Goal: Navigation & Orientation: Find specific page/section

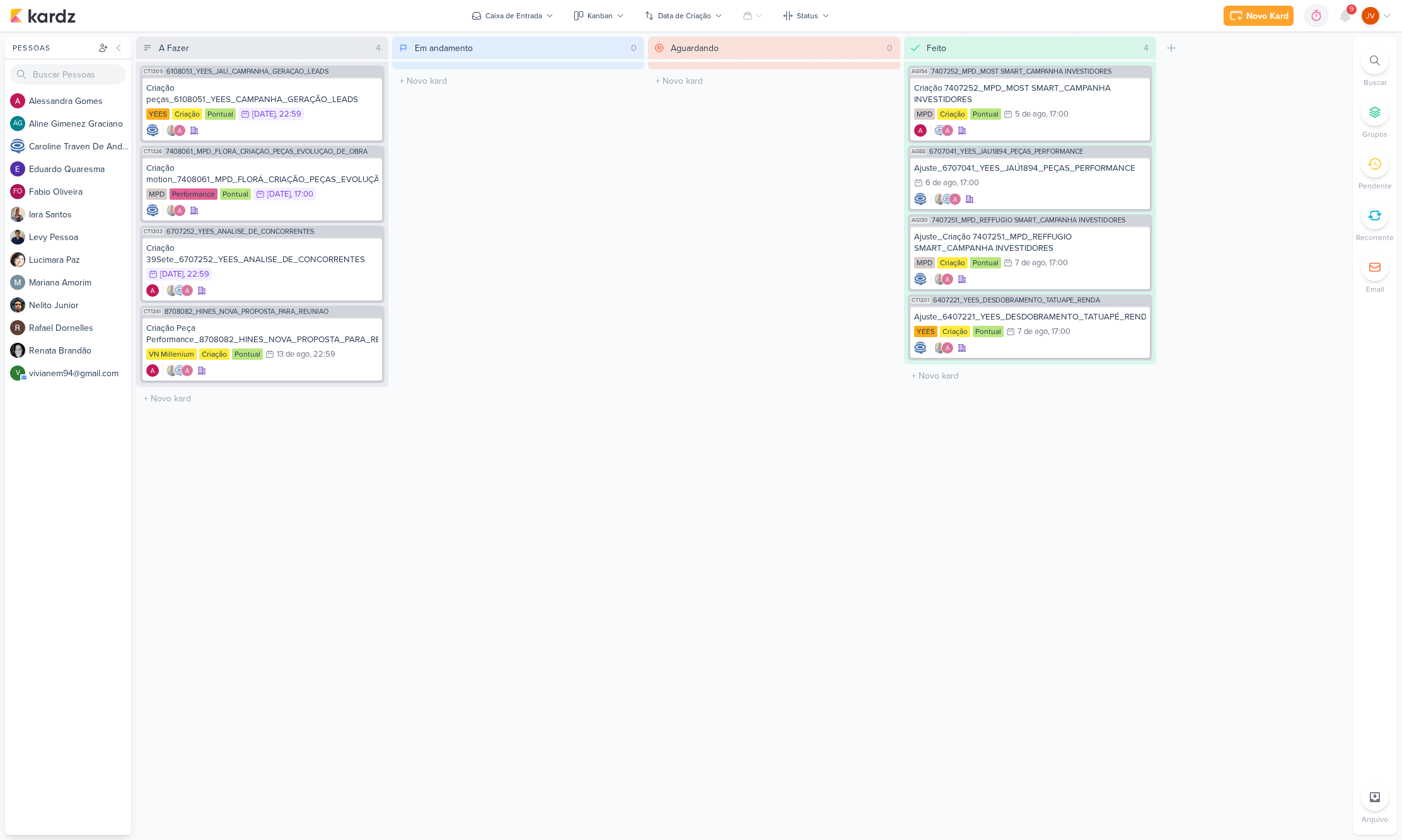
click at [1379, 175] on div at bounding box center [1374, 163] width 27 height 27
click at [1366, 171] on div at bounding box center [1374, 163] width 27 height 27
click at [1346, 10] on icon at bounding box center [1345, 16] width 15 height 15
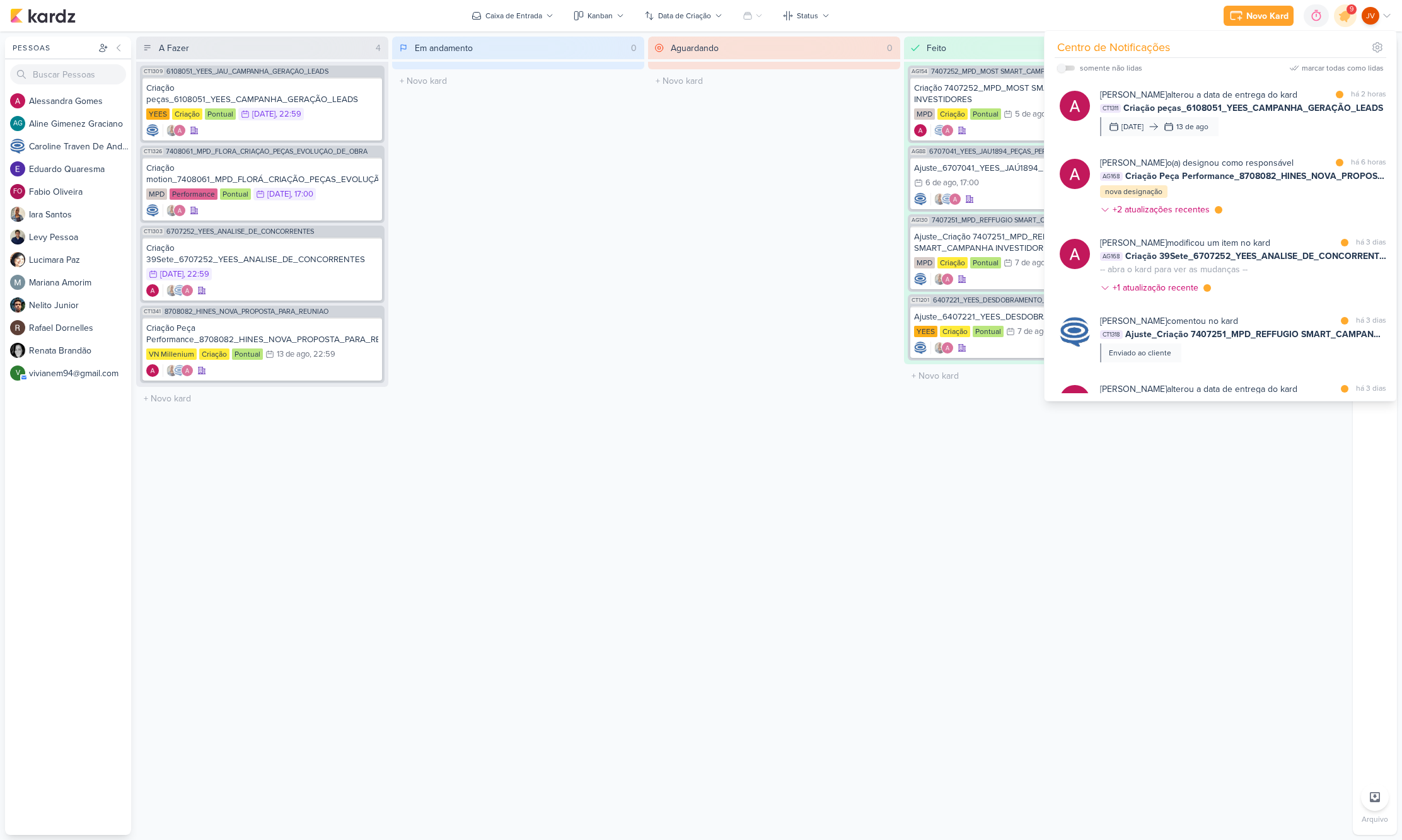
click at [616, 288] on div "Em andamento 0 Mover Para Esquerda Mover Para Direita Deletar O título do kard …" at bounding box center [518, 435] width 252 height 798
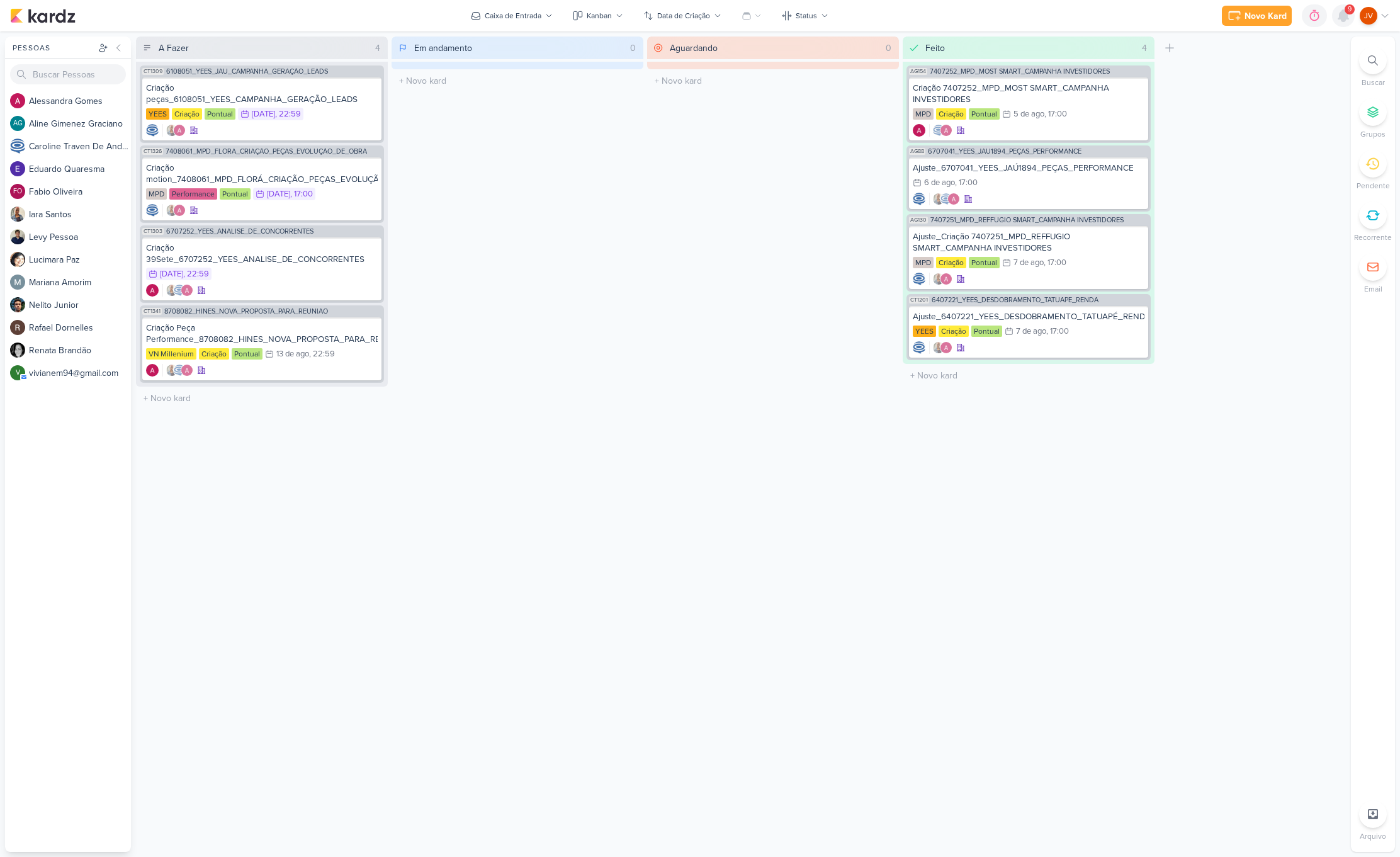
click at [1343, 15] on icon at bounding box center [1343, 16] width 10 height 11
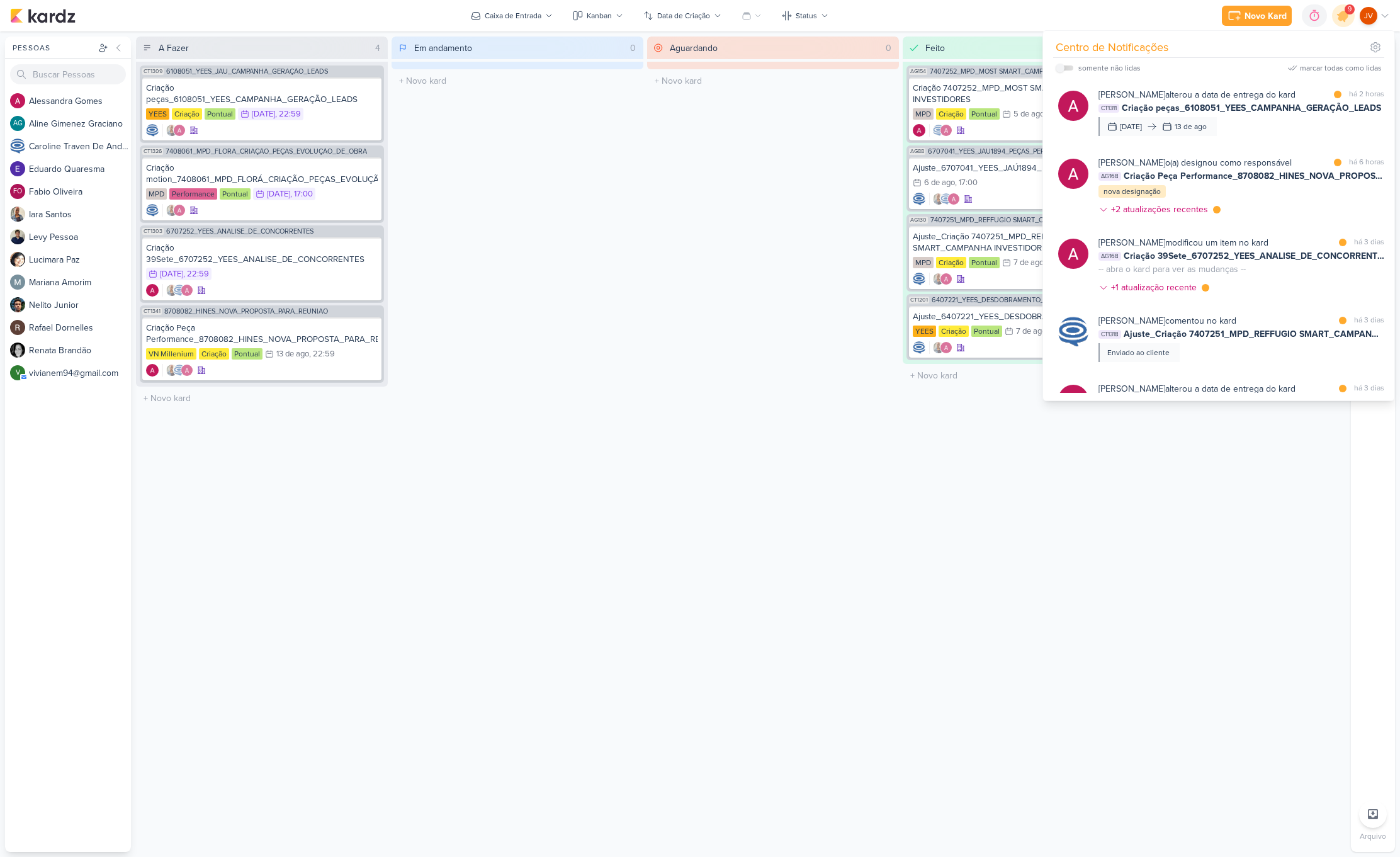
click at [687, 774] on div "Aguardando 0 Mover Para Esquerda Mover Para Direita Deletar O título do kard de…" at bounding box center [773, 444] width 252 height 816
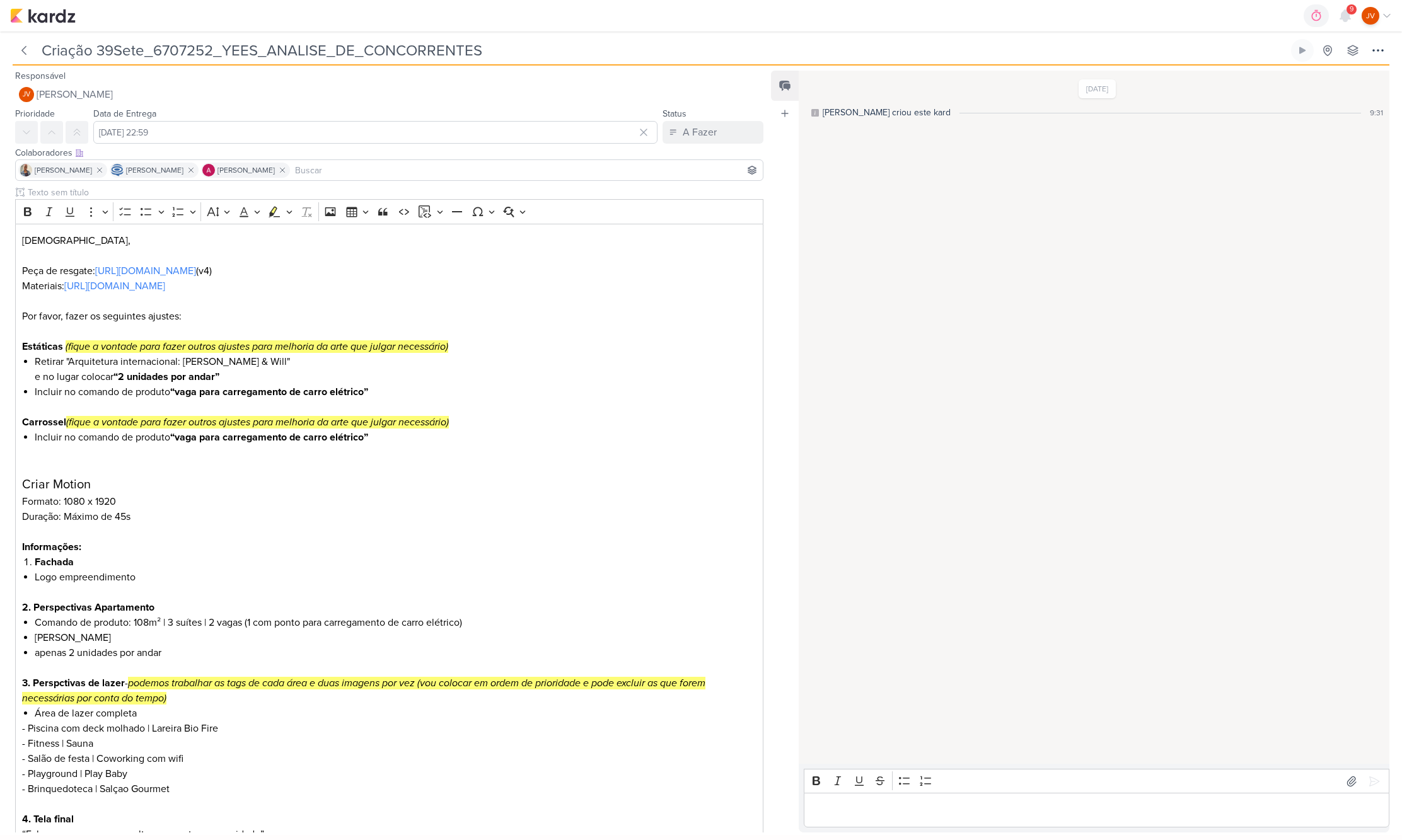
click at [975, 487] on div "8/8/25 Alessandra criou este kard 9:31" at bounding box center [1093, 417] width 589 height 692
click at [23, 48] on icon at bounding box center [24, 50] width 4 height 8
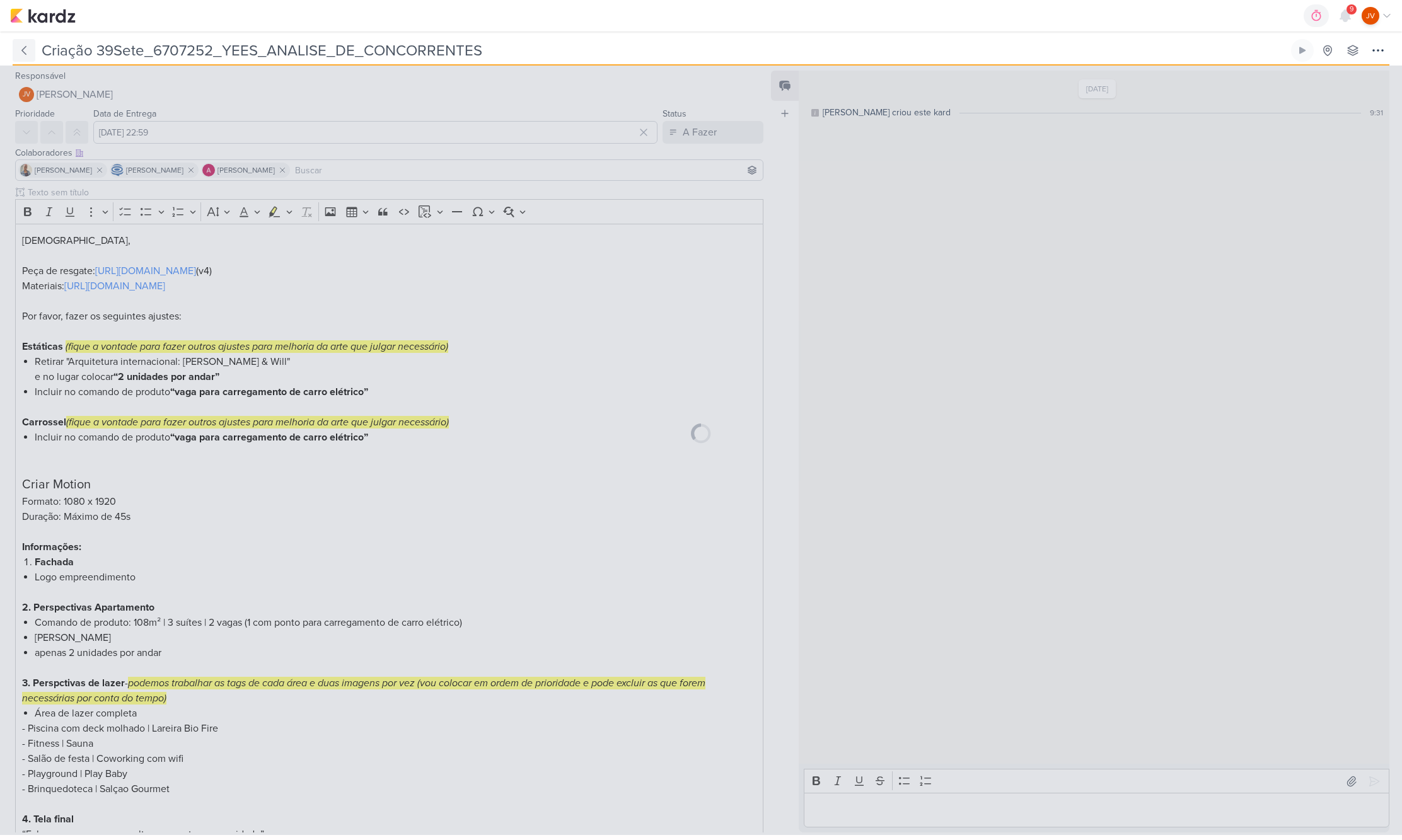
type input "6707252_YEES_ANALISE_DE_CONCORRENTES"
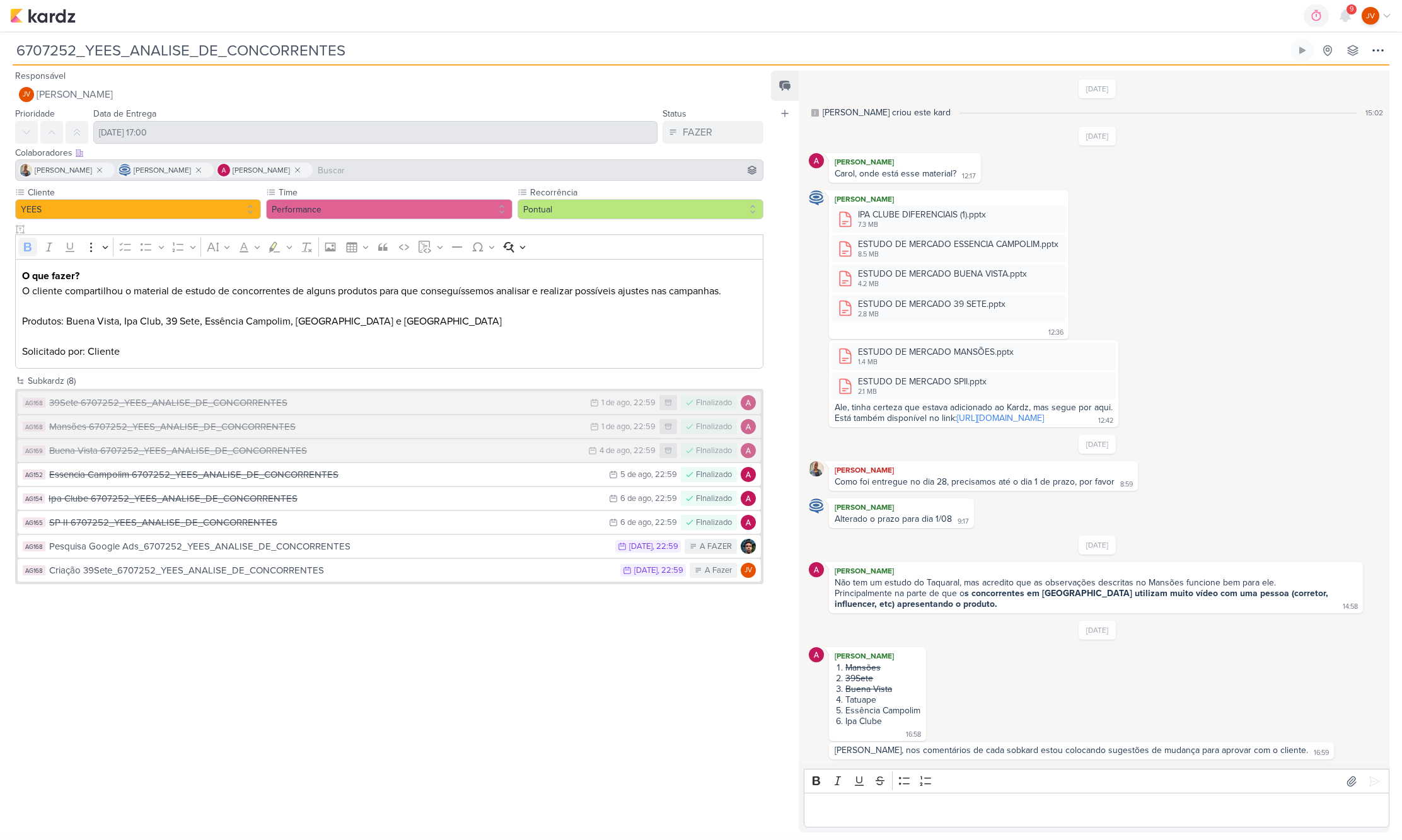
scroll to position [128, 0]
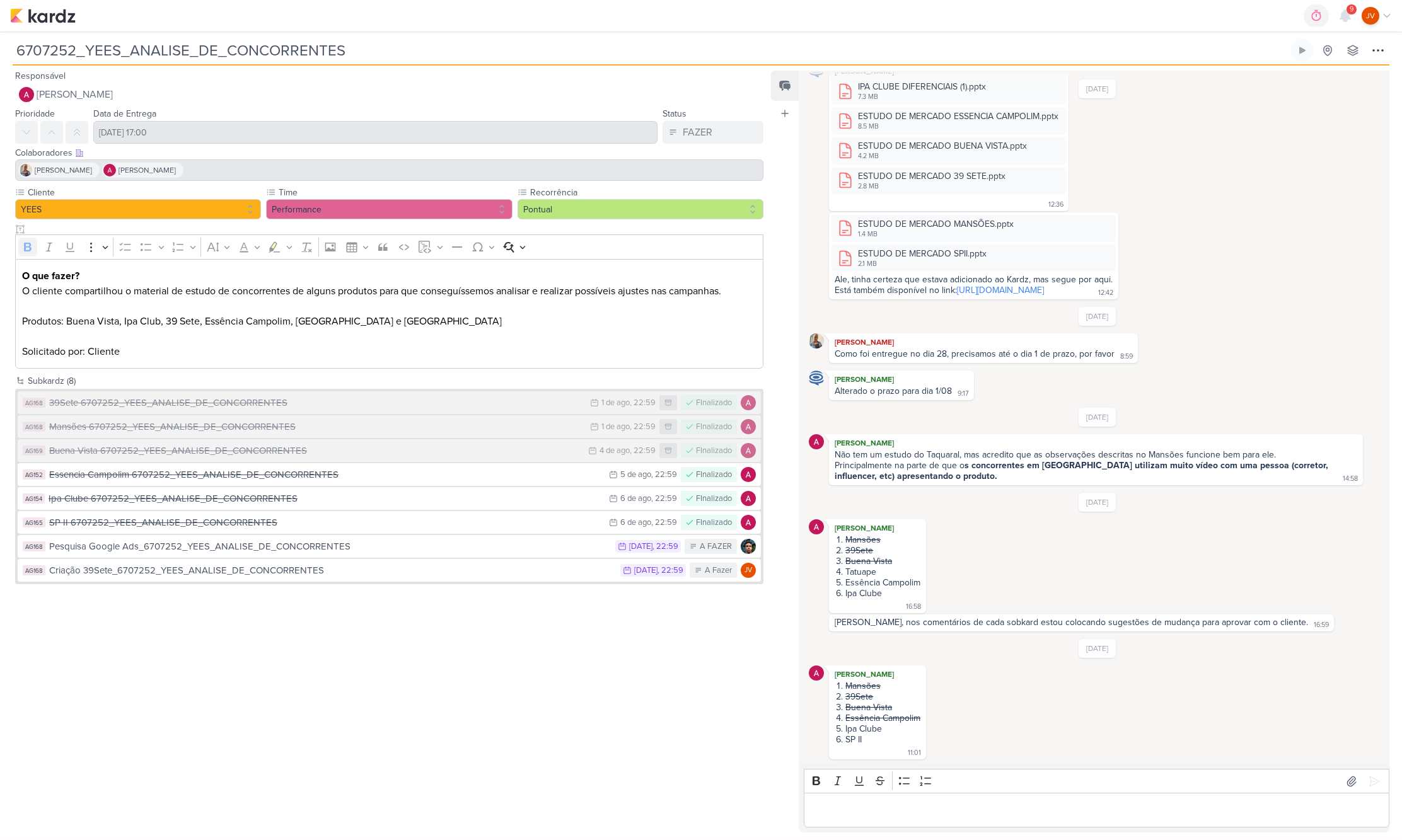
click at [53, 16] on img at bounding box center [43, 16] width 65 height 15
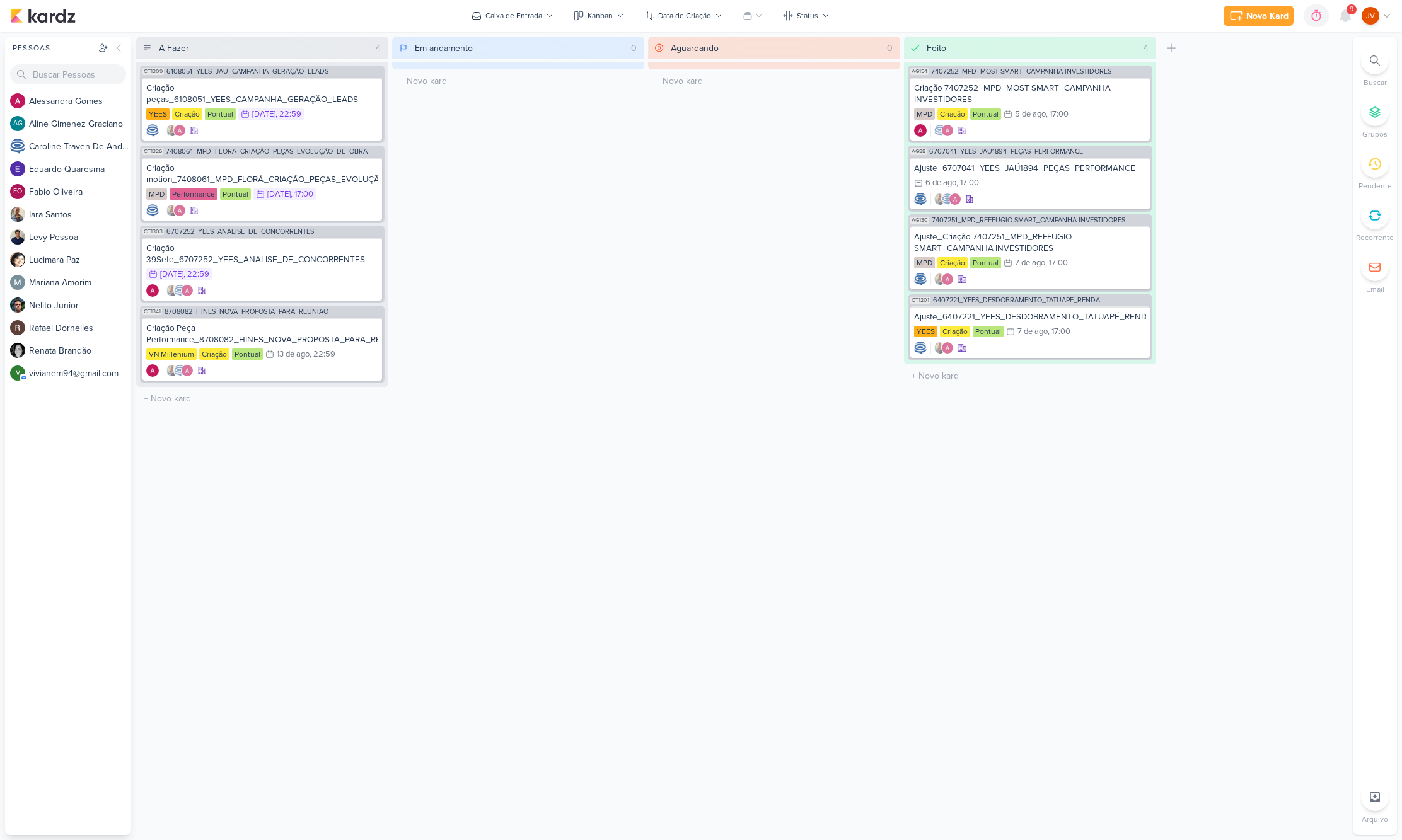
click at [1375, 166] on icon at bounding box center [1374, 164] width 14 height 14
click at [1382, 168] on div at bounding box center [1374, 163] width 27 height 27
click at [327, 102] on div "Criação peças_6108051_YEES_CAMPANHA_GERAÇÃO_LEADS" at bounding box center [262, 93] width 232 height 23
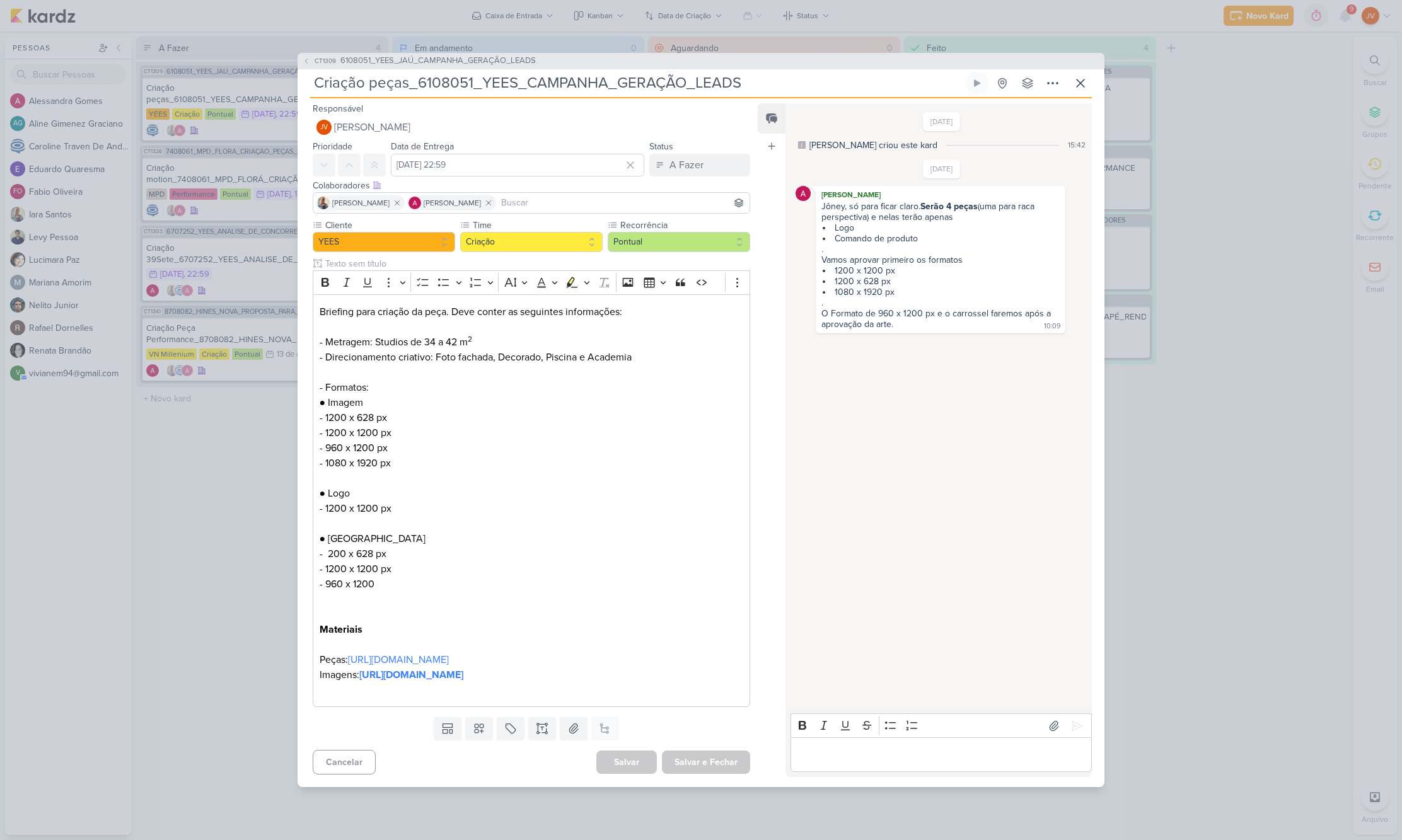
click at [191, 535] on div "CT1309 6108051_YEES_JAÚ_CAMPANHA_GERAÇÃO_LEADS Criação peças_6108051_YEES_CAMPA…" at bounding box center [701, 420] width 1402 height 840
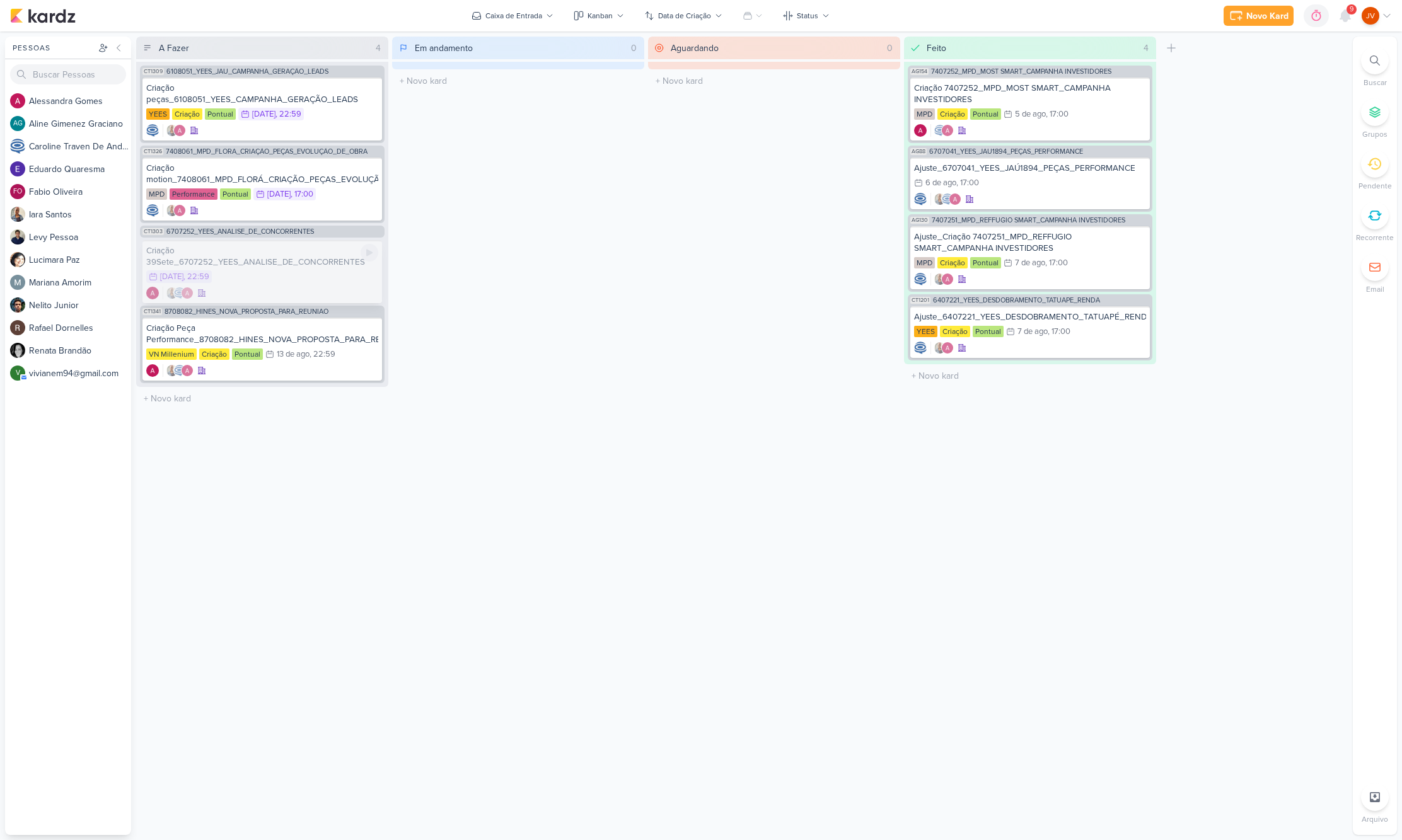
click at [308, 262] on div "Criação 39Sete_6707252_YEES_ANALISE_DE_CONCORRENTES" at bounding box center [262, 257] width 232 height 23
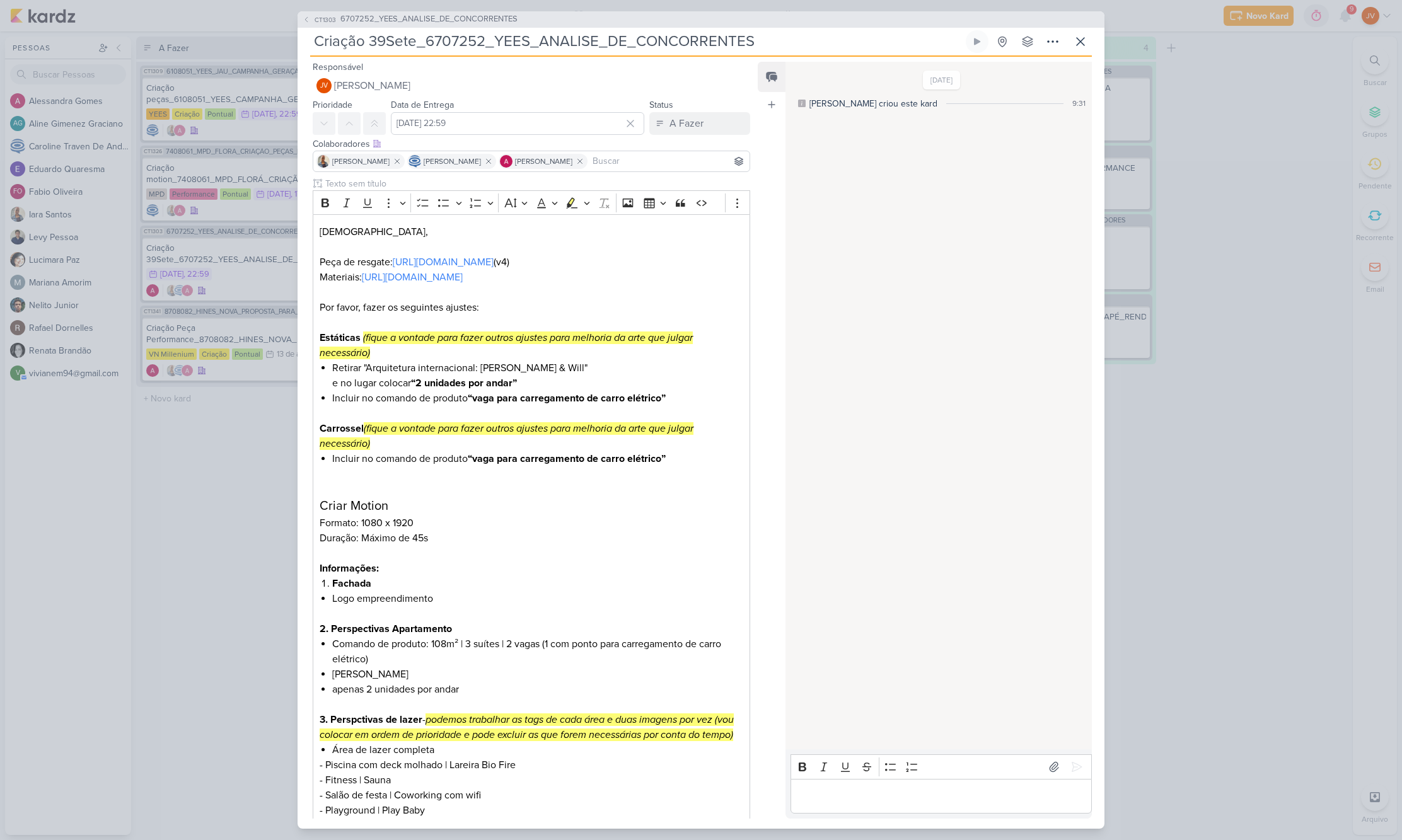
drag, startPoint x: 196, startPoint y: 463, endPoint x: 208, endPoint y: 452, distance: 16.3
click at [196, 461] on div "CT1303 6707252_YEES_ANALISE_DE_CONCORRENTES Criação 39Sete_6707252_YEES_ANALISE…" at bounding box center [701, 420] width 1402 height 840
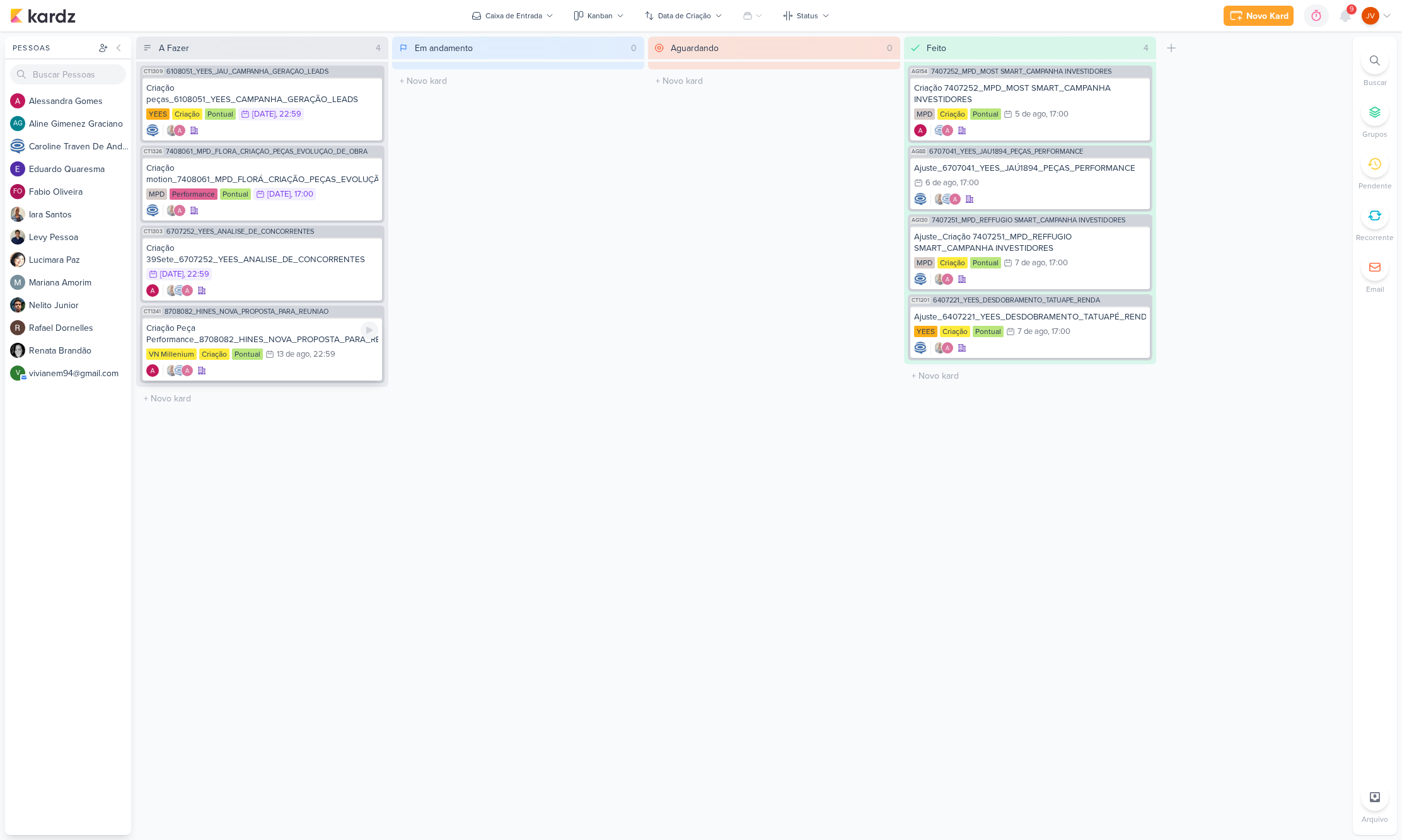
click at [284, 337] on div "Criação Peça Performance_8708082_HINES_NOVA_PROPOSTA_PARA_REUNIAO" at bounding box center [262, 334] width 232 height 23
click at [0, 0] on div at bounding box center [0, 0] width 0 height 0
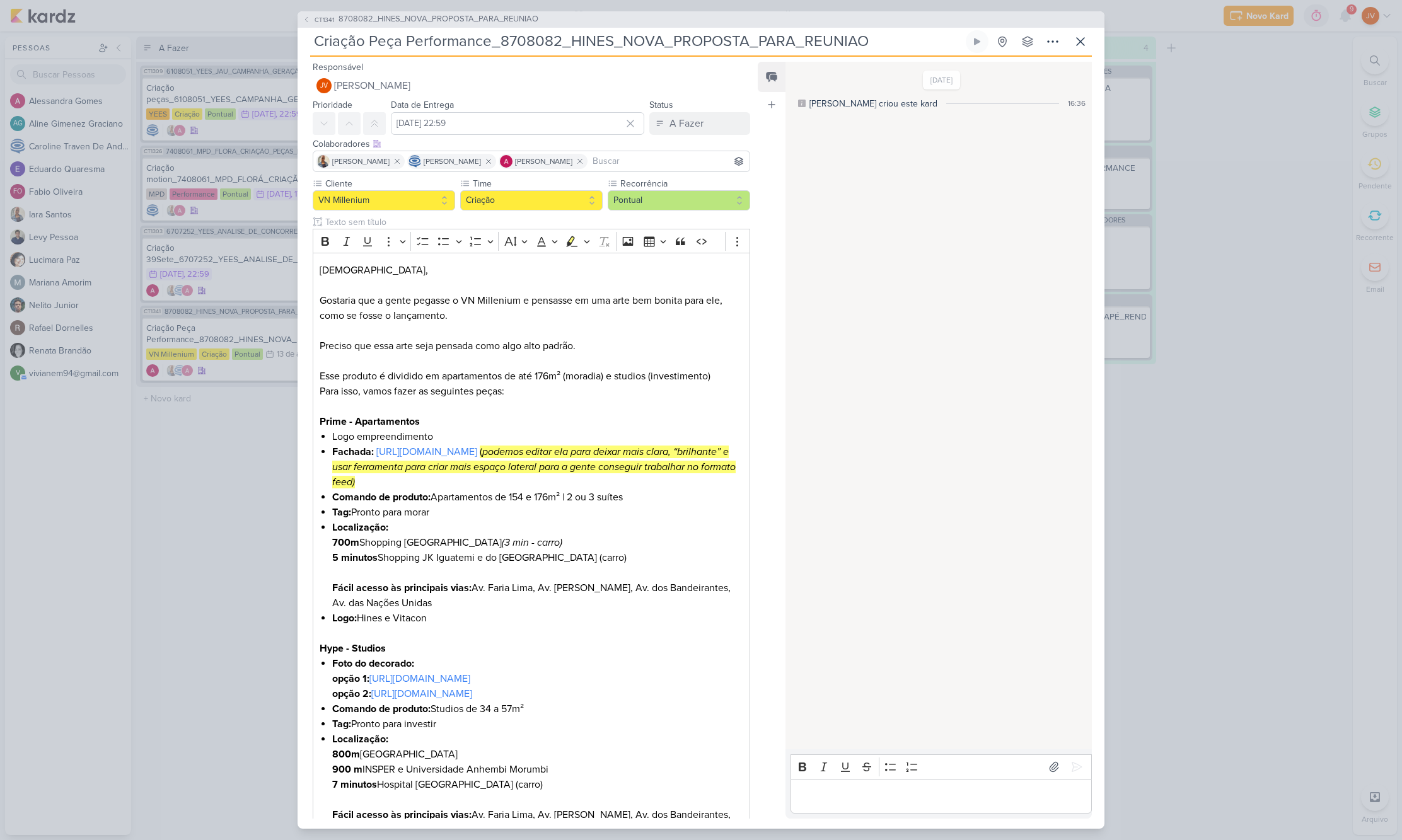
drag, startPoint x: 218, startPoint y: 477, endPoint x: 223, endPoint y: 467, distance: 11.2
click at [220, 476] on div "CT1341 8708082_HINES_NOVA_PROPOSTA_PARA_REUNIAO Criação Peça Performance_870808…" at bounding box center [701, 420] width 1402 height 840
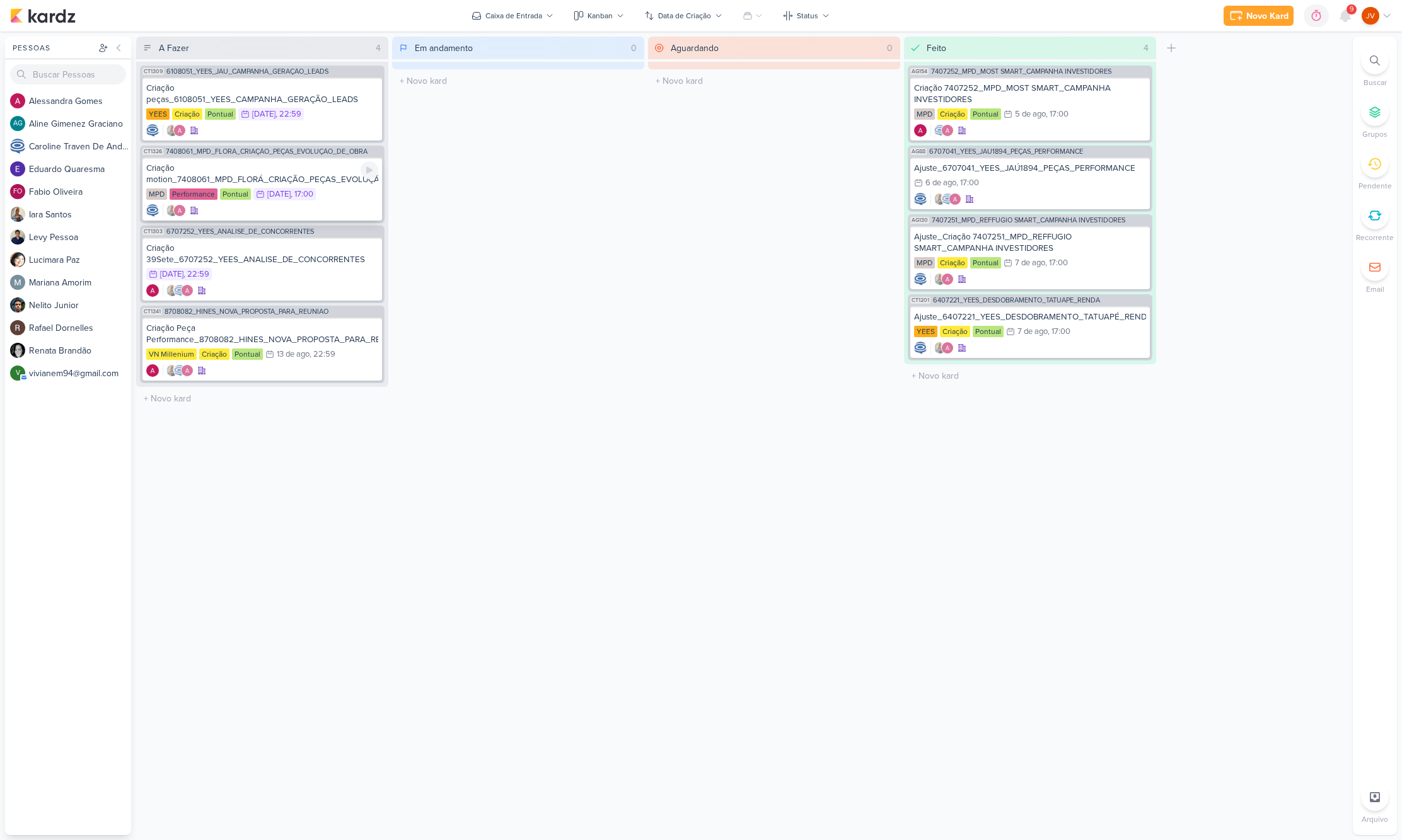
click at [309, 177] on div "Criação motion_7408061_MPD_FLORÁ_CRIAÇÃO_PEÇAS_EVOLUÇÃO_DE_OBRA" at bounding box center [262, 173] width 232 height 23
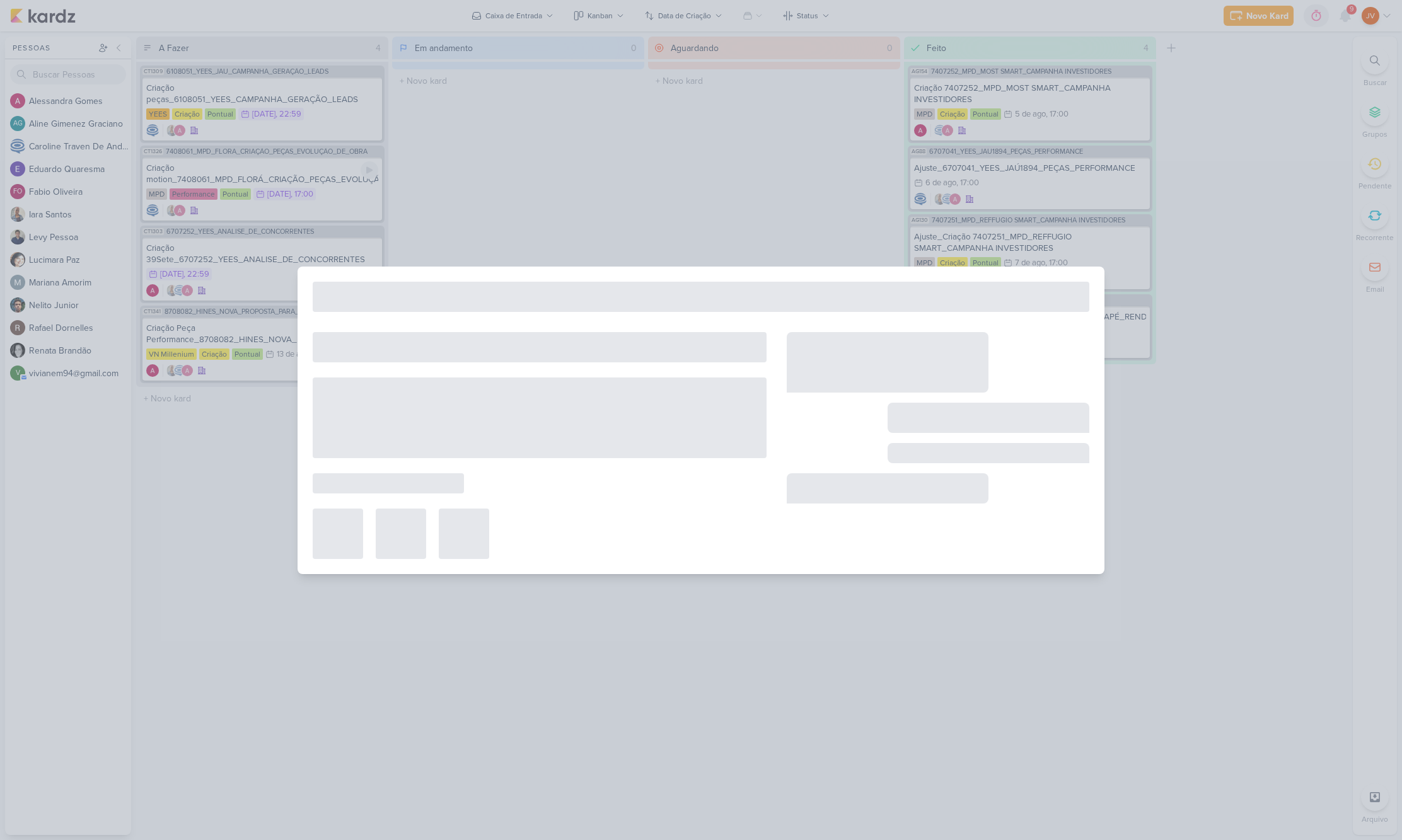
click at [309, 176] on div at bounding box center [701, 420] width 1402 height 840
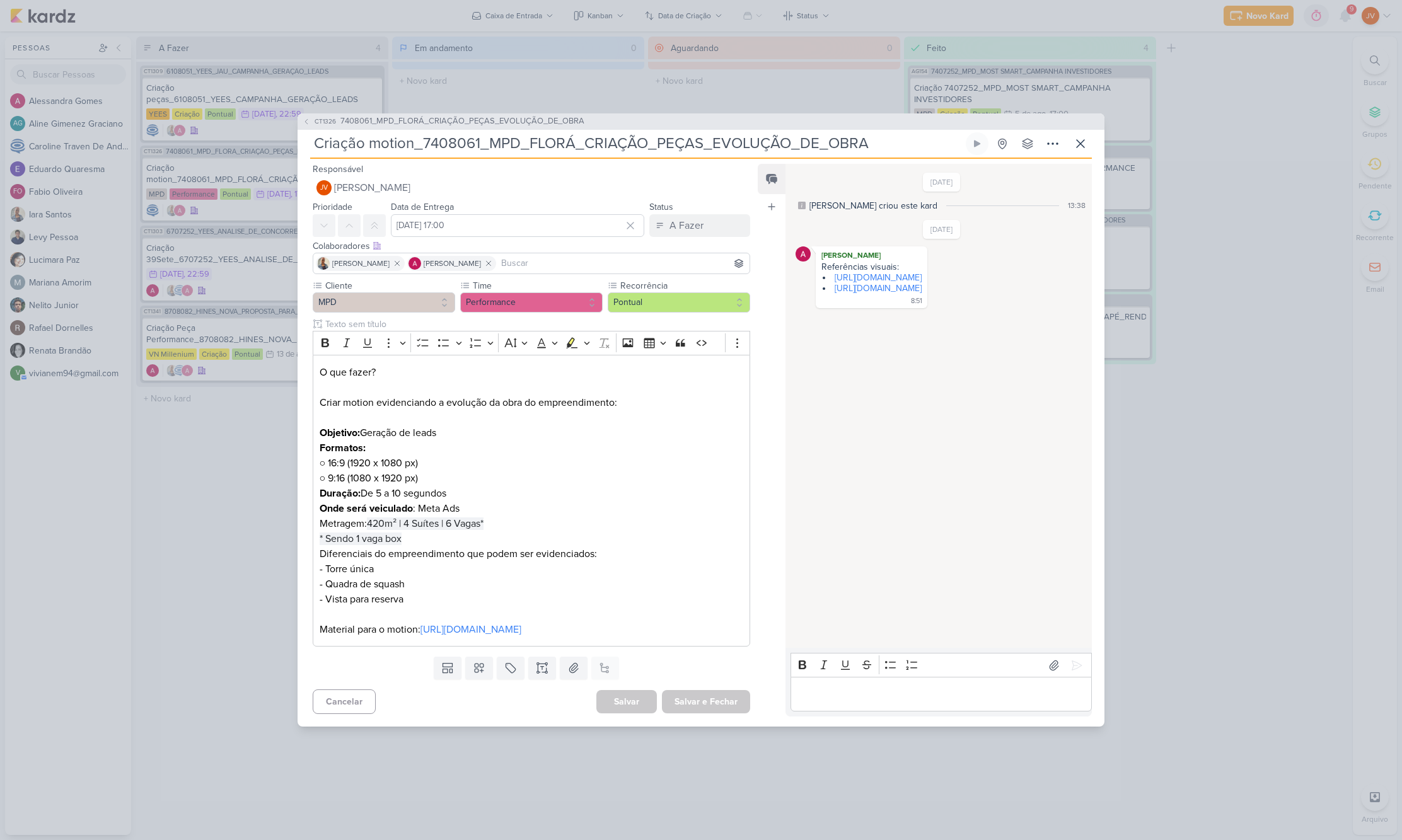
click at [239, 519] on div "CT1326 7408061_MPD_FLORÁ_CRIAÇÃO_PEÇAS_EVOLUÇÃO_DE_OBRA Criação motion_7408061_…" at bounding box center [701, 420] width 1402 height 840
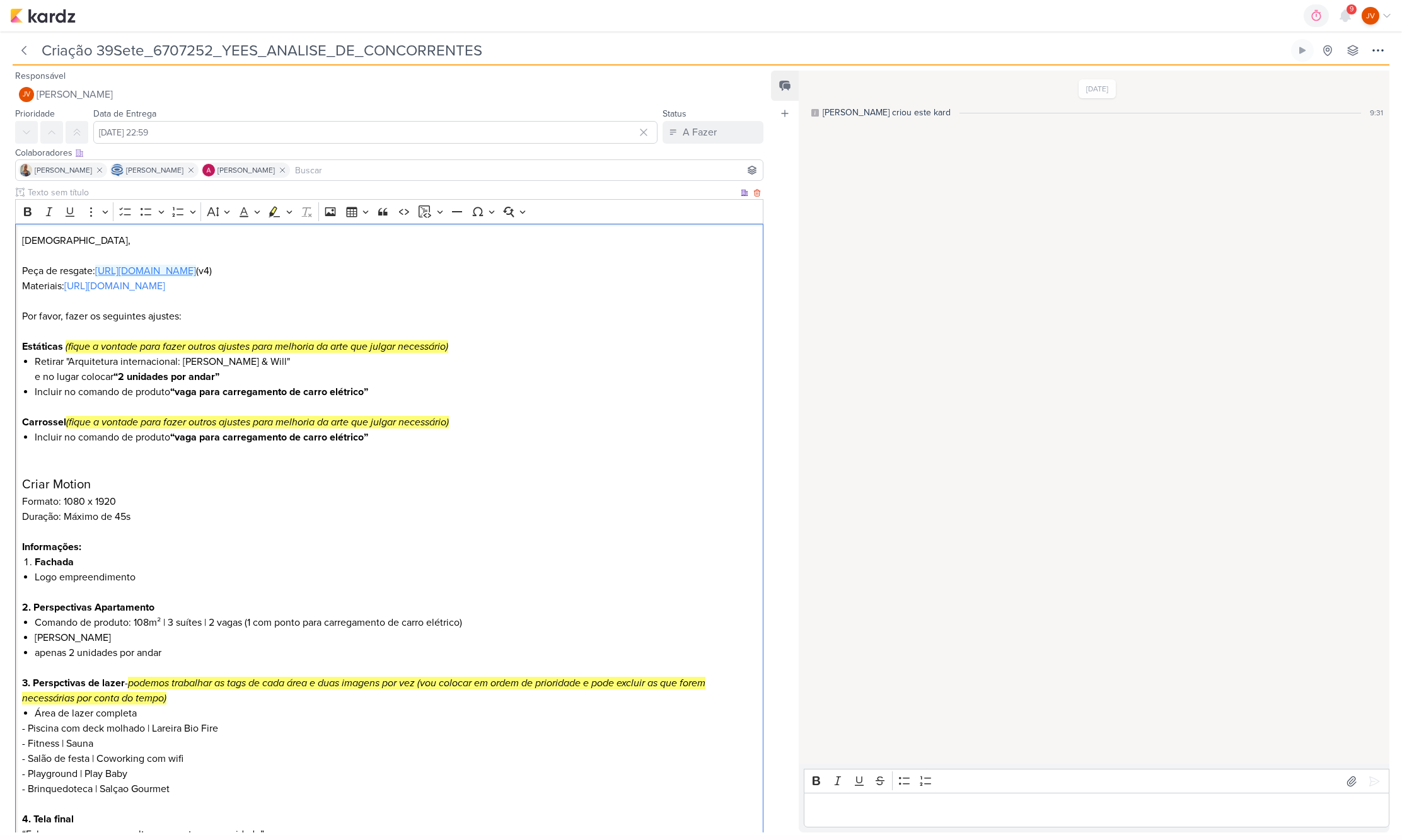
click at [196, 267] on link "[URL][DOMAIN_NAME]" at bounding box center [145, 271] width 101 height 13
click at [165, 288] on link "[URL][DOMAIN_NAME]" at bounding box center [115, 285] width 101 height 13
